Goal: Check status: Check status

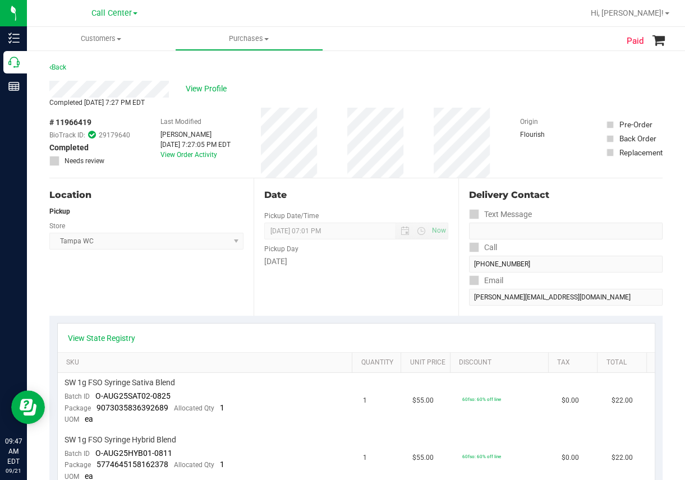
click at [0, 154] on html "Inventory Call Center Reports 09:47 AM EDT [DATE] 09/21 Call Center Hi, [PERSON…" at bounding box center [342, 240] width 685 height 480
click at [0, 153] on div at bounding box center [13, 254] width 27 height 311
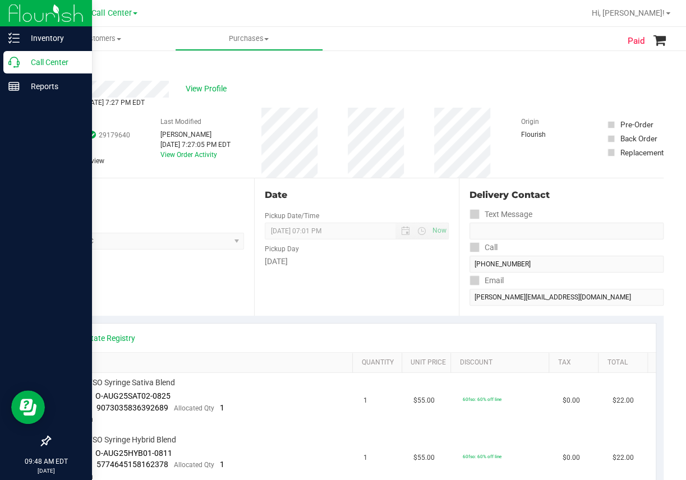
click at [48, 65] on p "Call Center" at bounding box center [53, 62] width 67 height 13
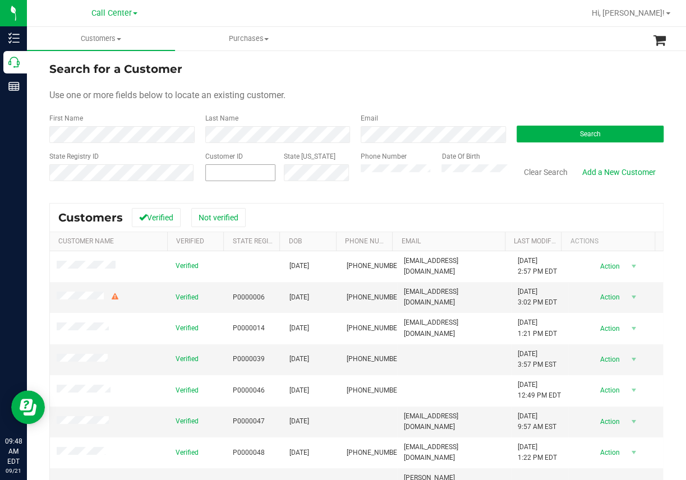
click at [217, 174] on span at bounding box center [240, 172] width 70 height 17
paste input "247785"
type input "247785"
click at [583, 132] on span "Search" at bounding box center [590, 134] width 21 height 8
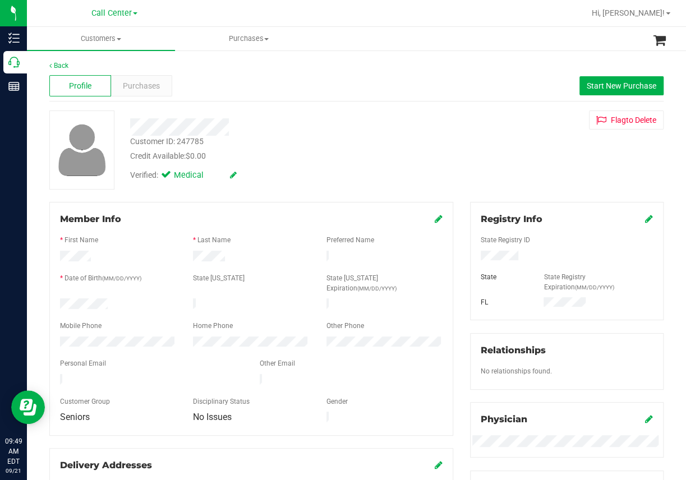
click at [258, 56] on div "Back Profile Purchases Start New Purchase Customer ID: 247785 Credit Available:…" at bounding box center [356, 435] width 659 height 773
click at [246, 99] on div "Profile Purchases Start New Purchase" at bounding box center [356, 86] width 614 height 31
drag, startPoint x: 265, startPoint y: 72, endPoint x: 265, endPoint y: 83, distance: 10.7
click at [265, 74] on div "Profile Purchases Start New Purchase" at bounding box center [356, 86] width 614 height 31
drag, startPoint x: 82, startPoint y: 333, endPoint x: 329, endPoint y: 185, distance: 288.2
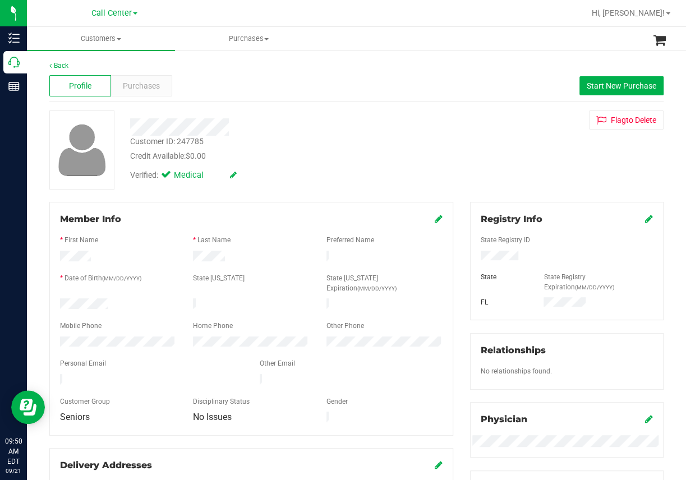
click at [338, 181] on div "Verified: Medical" at bounding box center [280, 174] width 316 height 25
click at [260, 70] on div "Back" at bounding box center [356, 66] width 614 height 10
